Goal: Task Accomplishment & Management: Manage account settings

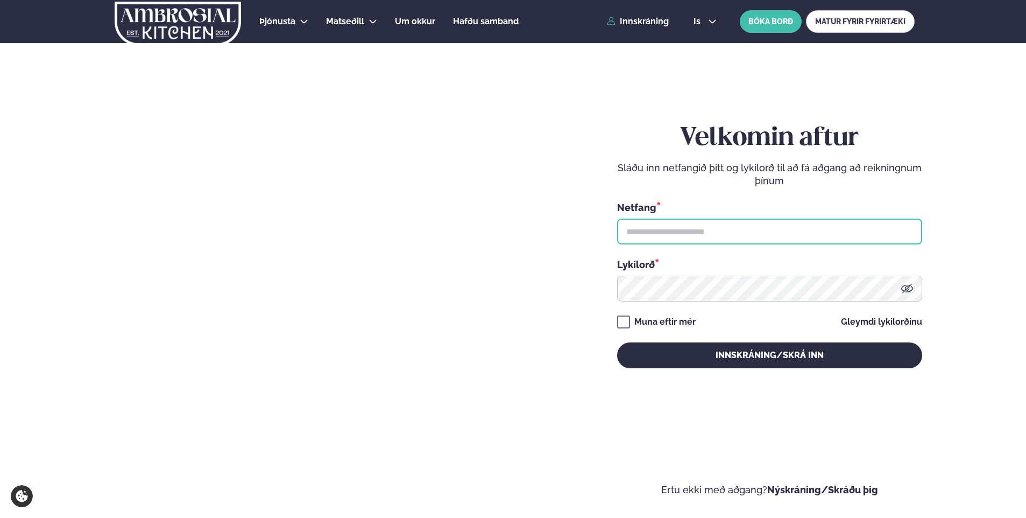
click at [804, 225] on input "text" at bounding box center [769, 231] width 305 height 26
type input "**********"
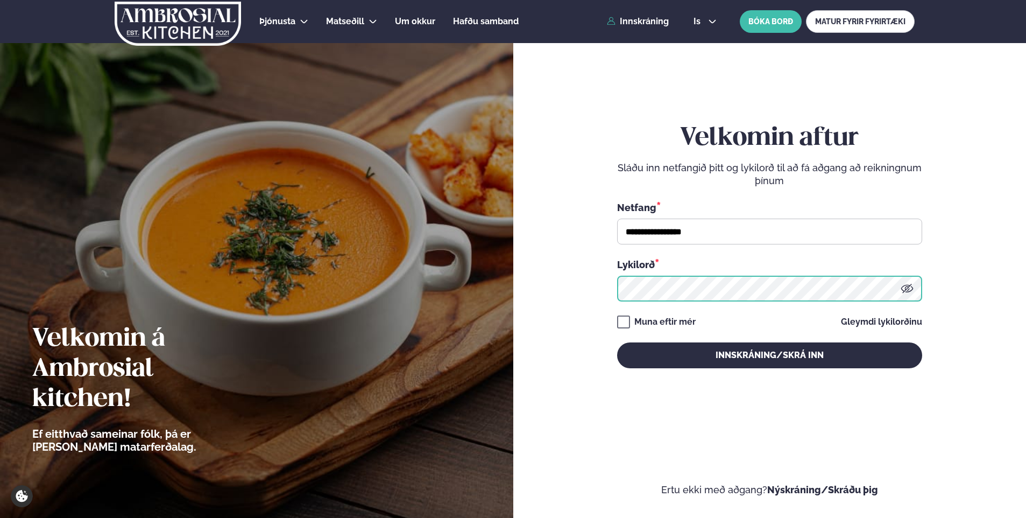
click at [617, 342] on button "Innskráning/Skrá inn" at bounding box center [769, 355] width 305 height 26
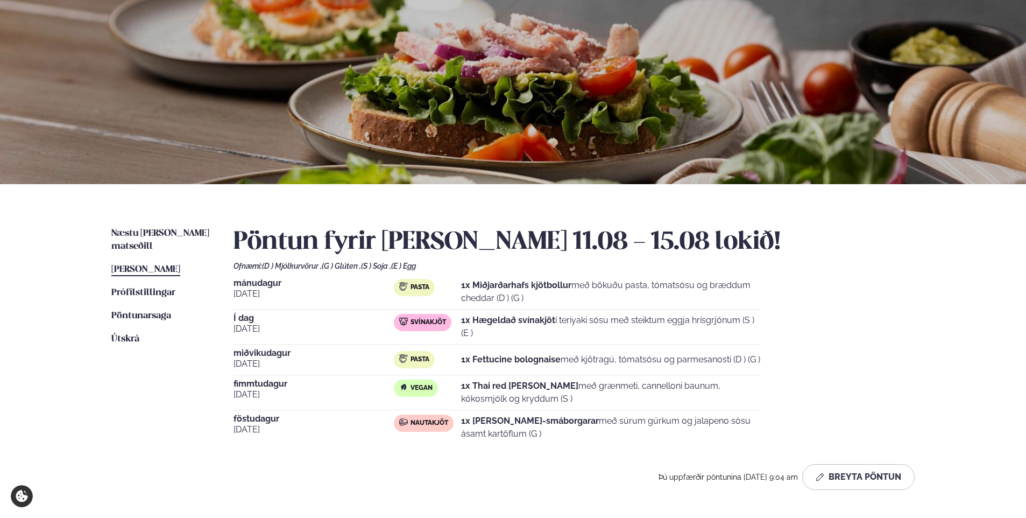
scroll to position [108, 0]
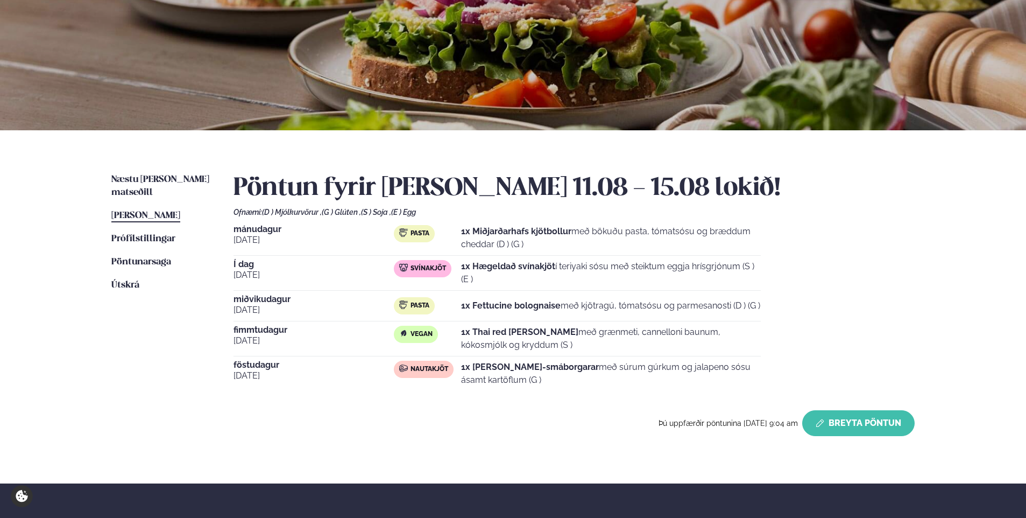
click at [858, 420] on button "Breyta Pöntun" at bounding box center [858, 423] width 112 height 26
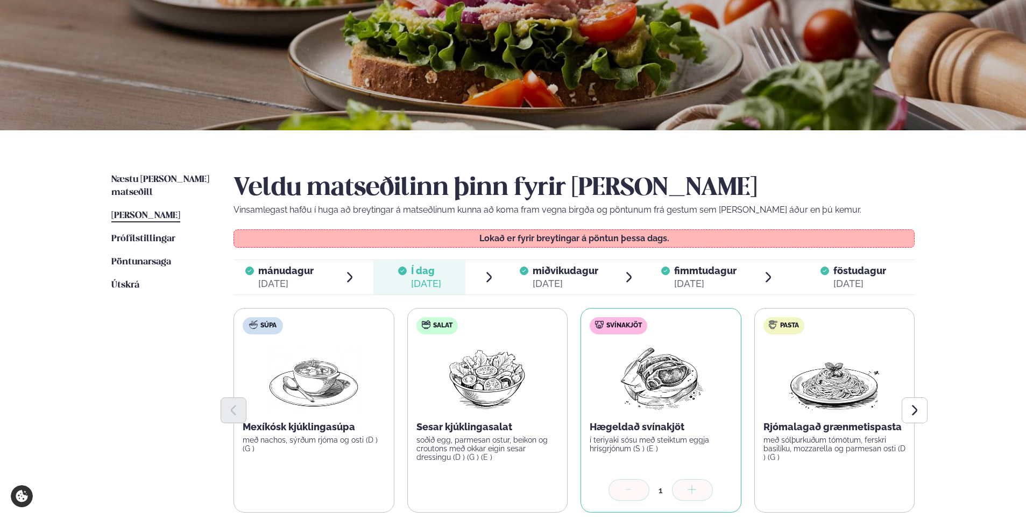
click at [847, 275] on span "föstudagur" at bounding box center [859, 270] width 53 height 11
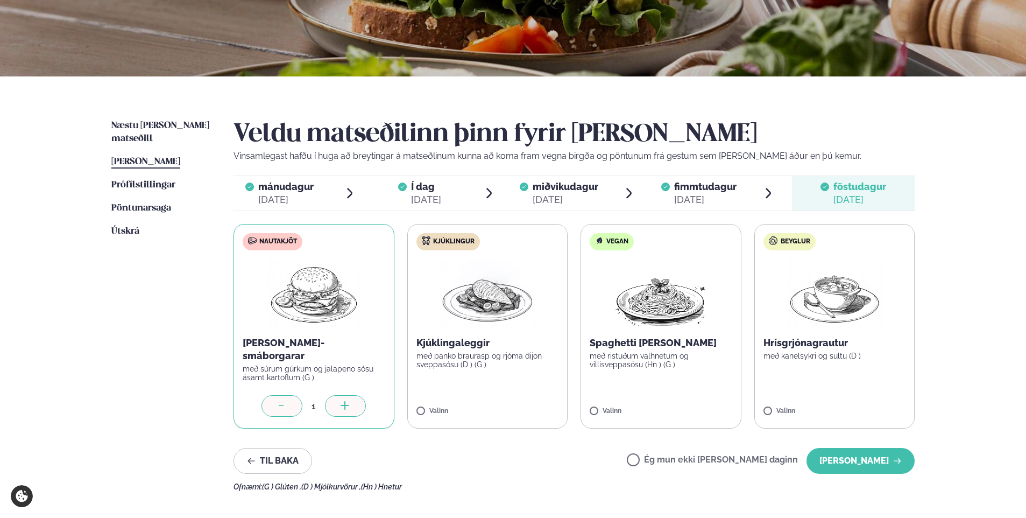
scroll to position [215, 0]
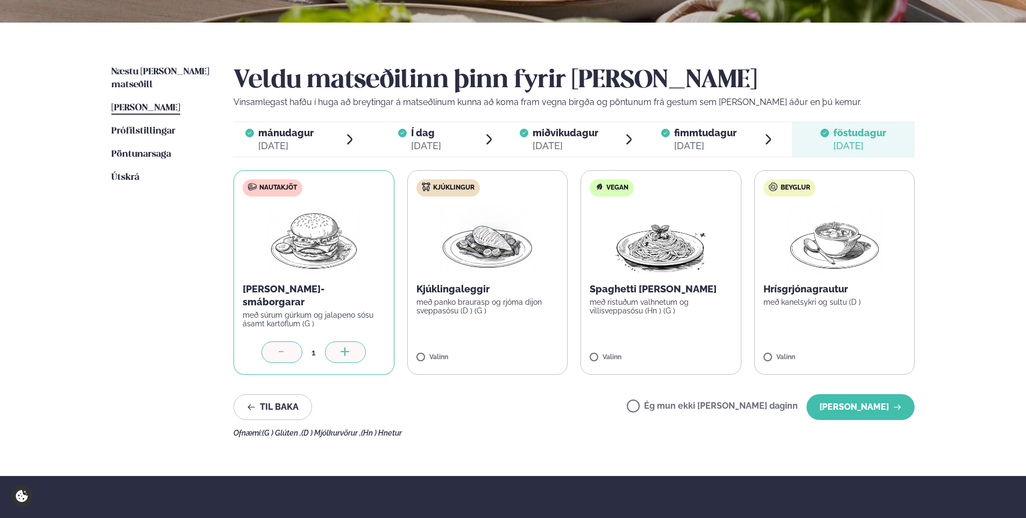
click at [670, 402] on label "Ég mun ekki [PERSON_NAME] daginn" at bounding box center [712, 406] width 171 height 11
click at [852, 407] on button "[PERSON_NAME]" at bounding box center [860, 407] width 108 height 26
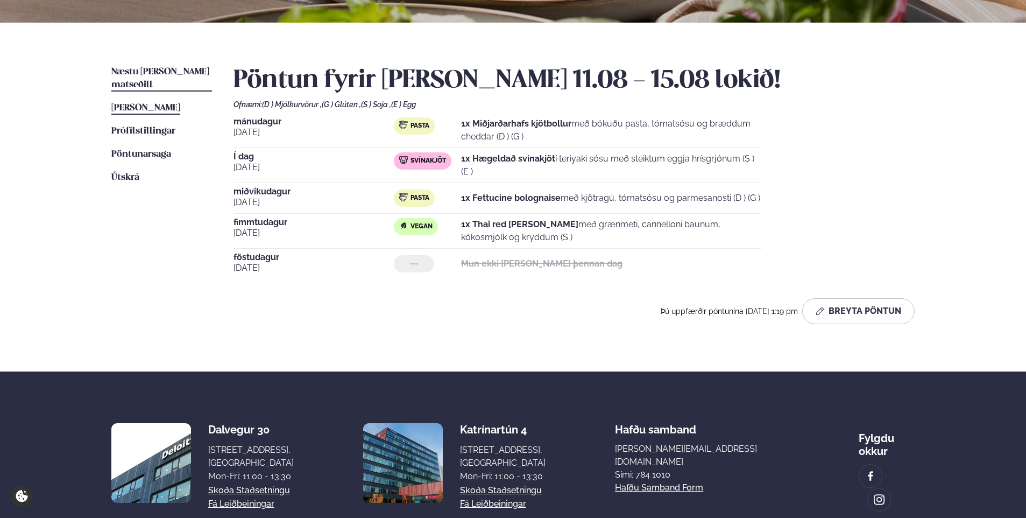
click at [158, 68] on span "Næstu [PERSON_NAME] matseðill" at bounding box center [160, 78] width 98 height 22
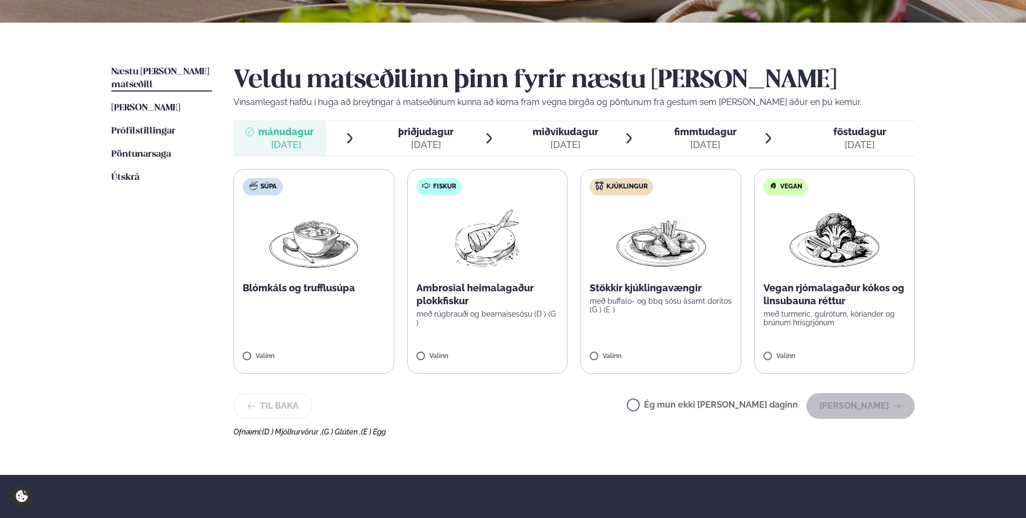
scroll to position [269, 0]
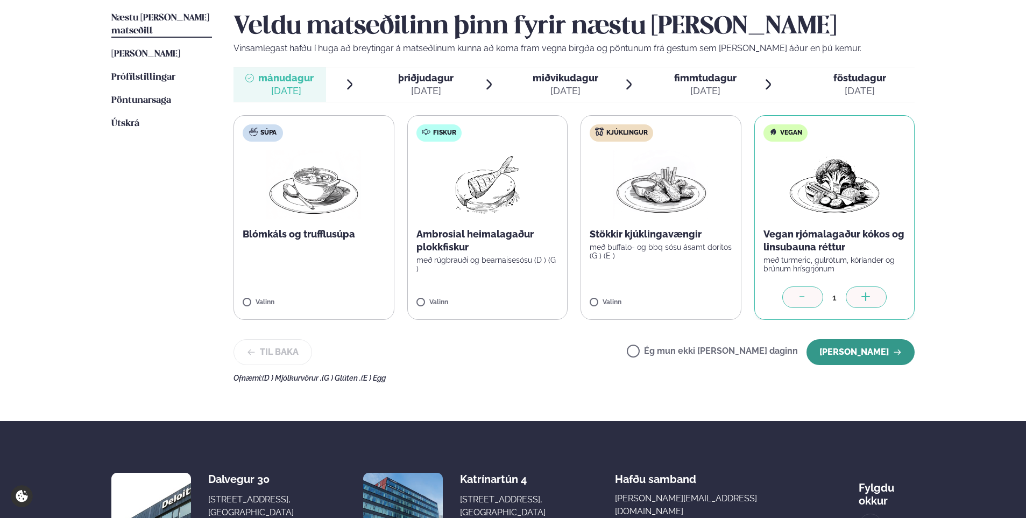
click at [851, 354] on button "[PERSON_NAME]" at bounding box center [860, 352] width 108 height 26
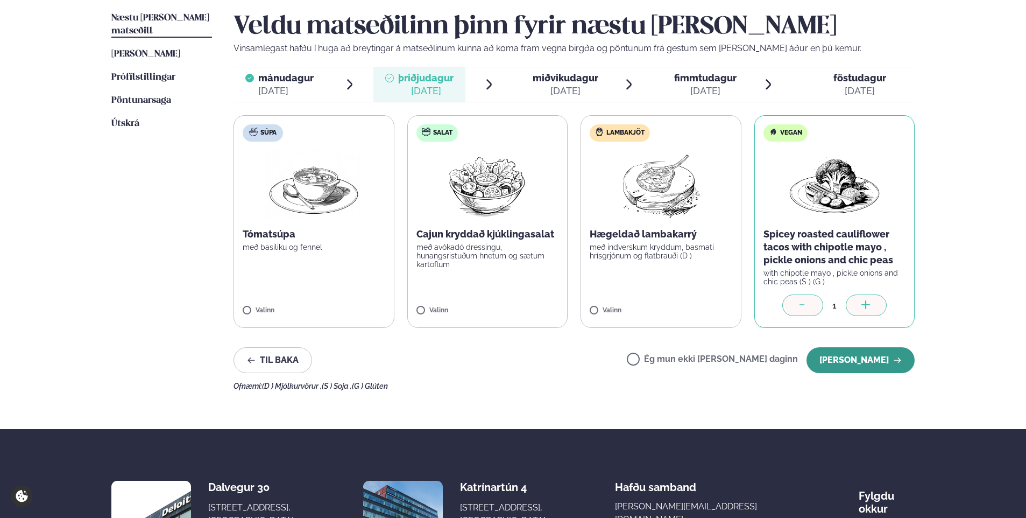
click at [854, 356] on button "[PERSON_NAME]" at bounding box center [860, 360] width 108 height 26
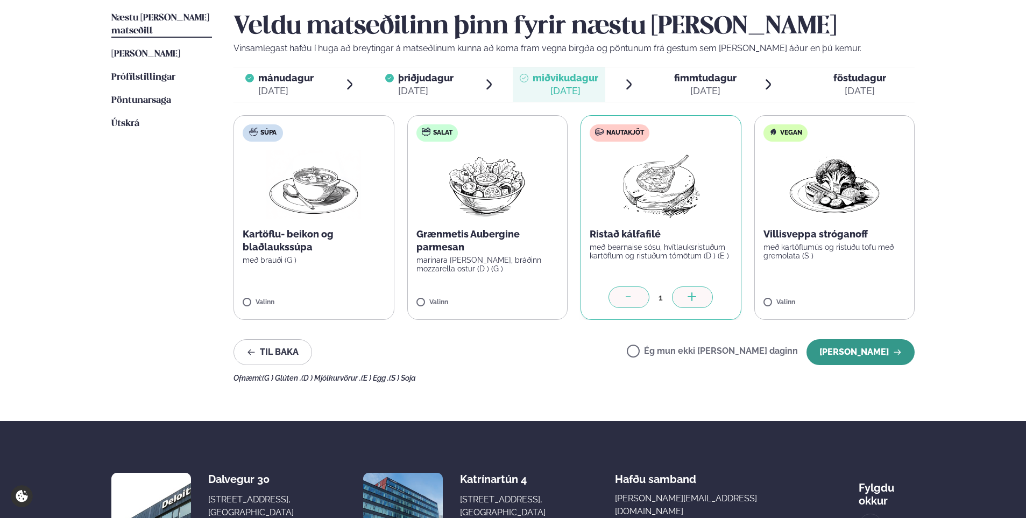
click at [838, 356] on button "[PERSON_NAME]" at bounding box center [860, 352] width 108 height 26
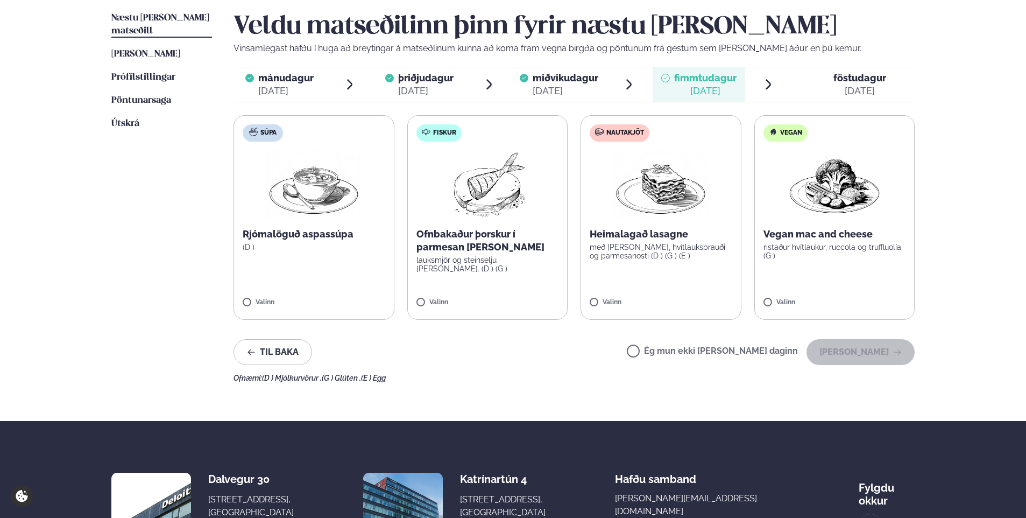
click at [591, 298] on label "Nautakjöt Heimalagað lasagne með basil pesto, hvítlauksbrauði og parmesanosti (…" at bounding box center [660, 217] width 161 height 204
click at [841, 352] on button "[PERSON_NAME]" at bounding box center [860, 352] width 108 height 26
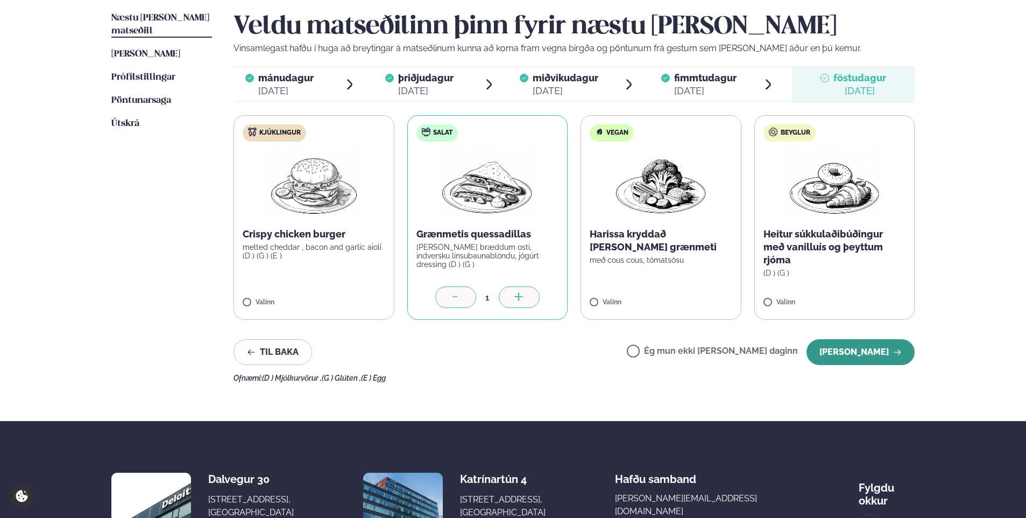
click at [837, 355] on button "[PERSON_NAME]" at bounding box center [860, 352] width 108 height 26
